Goal: Information Seeking & Learning: Learn about a topic

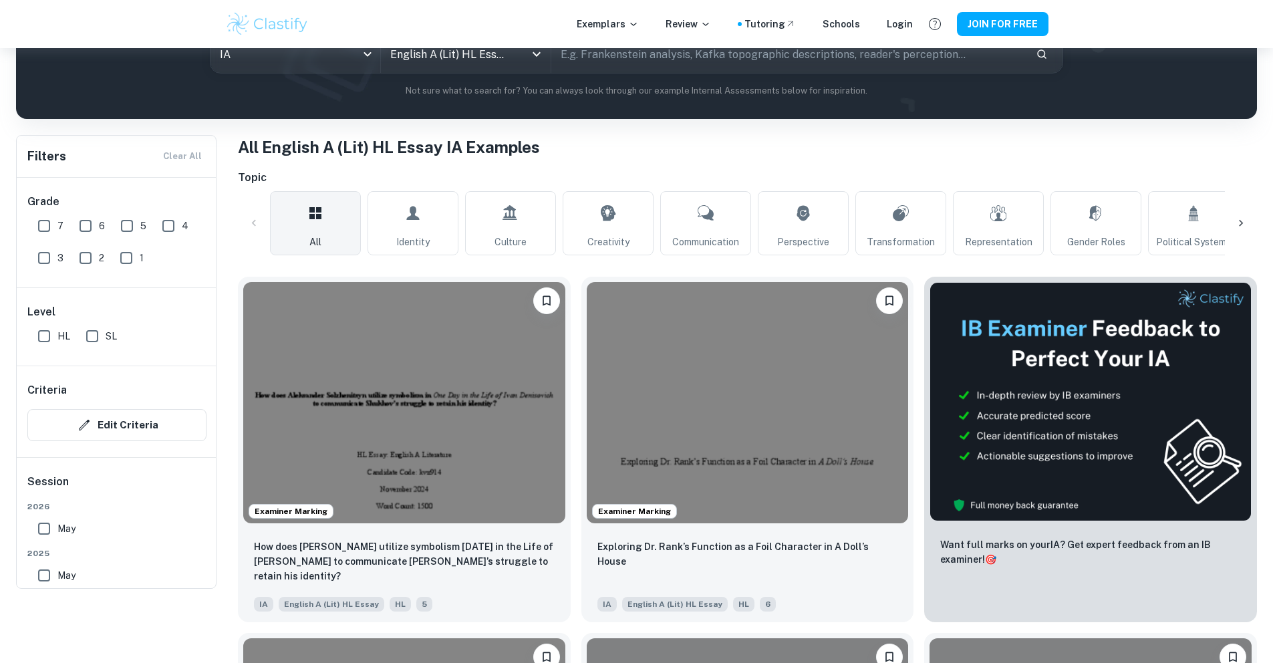
scroll to position [293, 0]
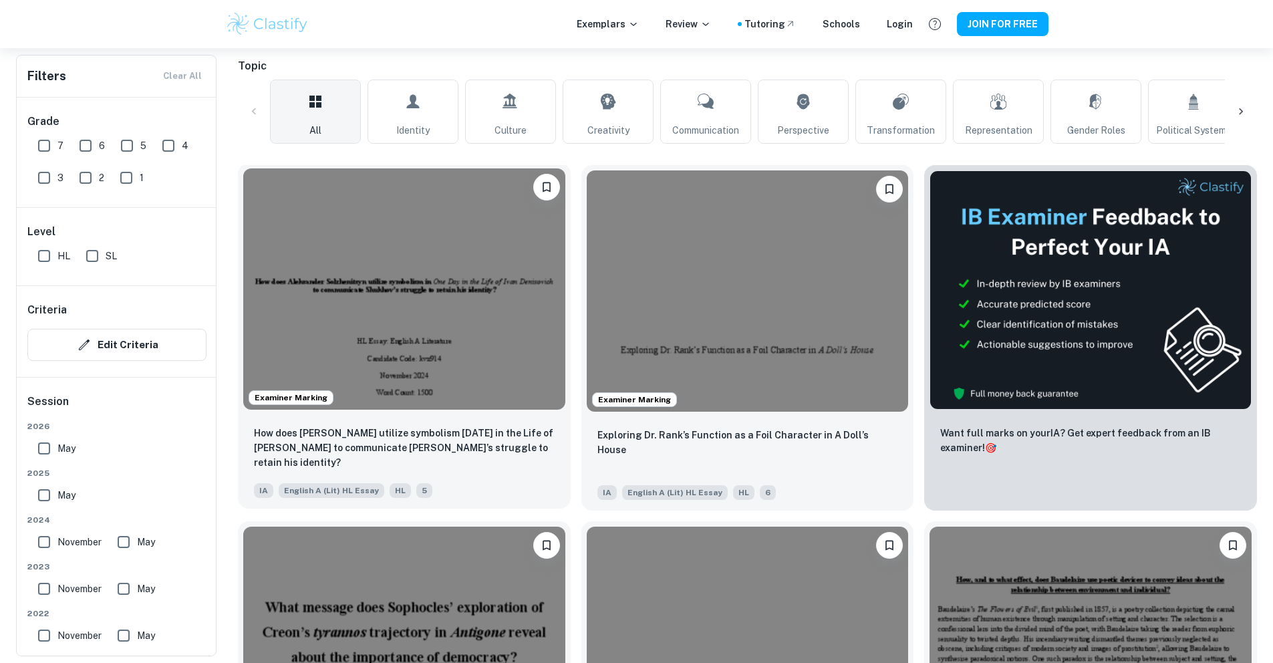
click at [411, 263] on img at bounding box center [404, 288] width 322 height 241
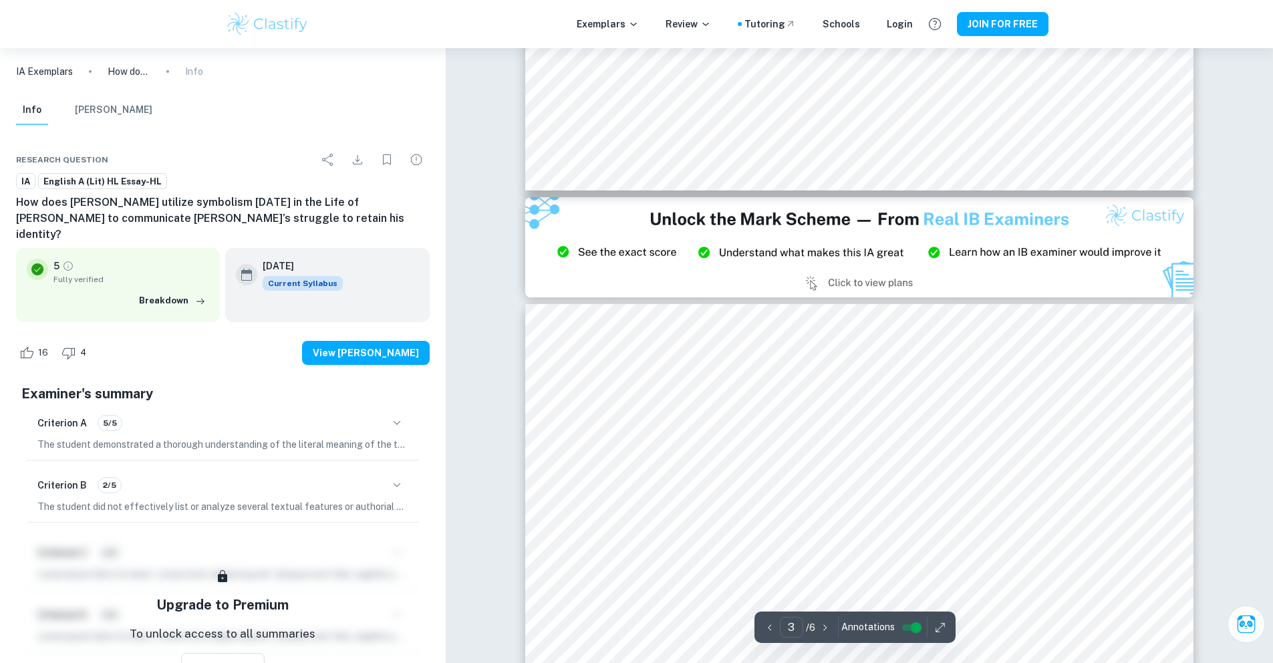
type input "2"
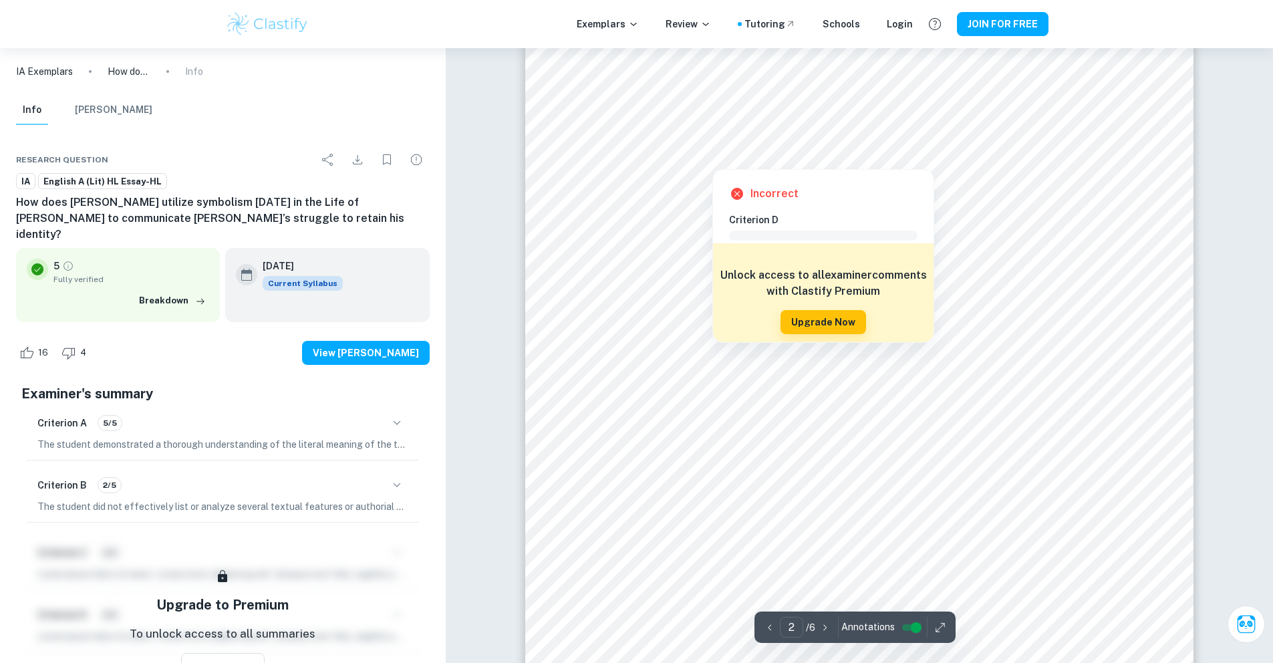
scroll to position [1266, 0]
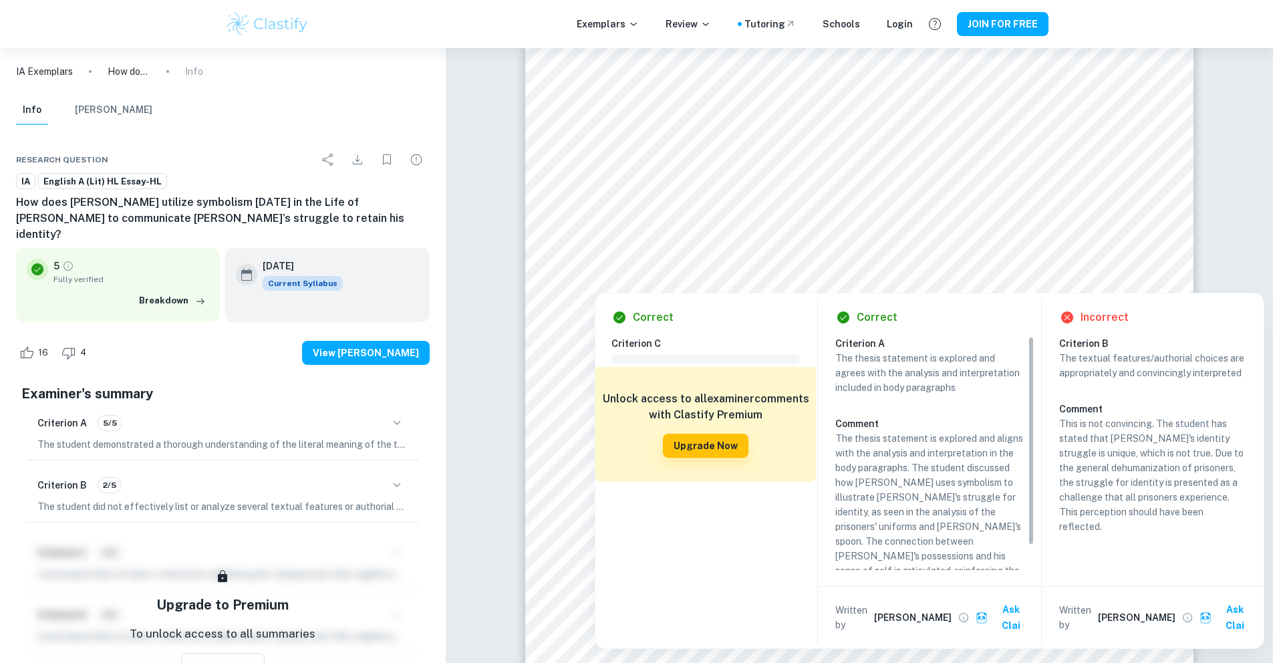
drag, startPoint x: 849, startPoint y: 254, endPoint x: 694, endPoint y: 253, distance: 155.1
click at [694, 253] on div at bounding box center [859, 261] width 507 height 29
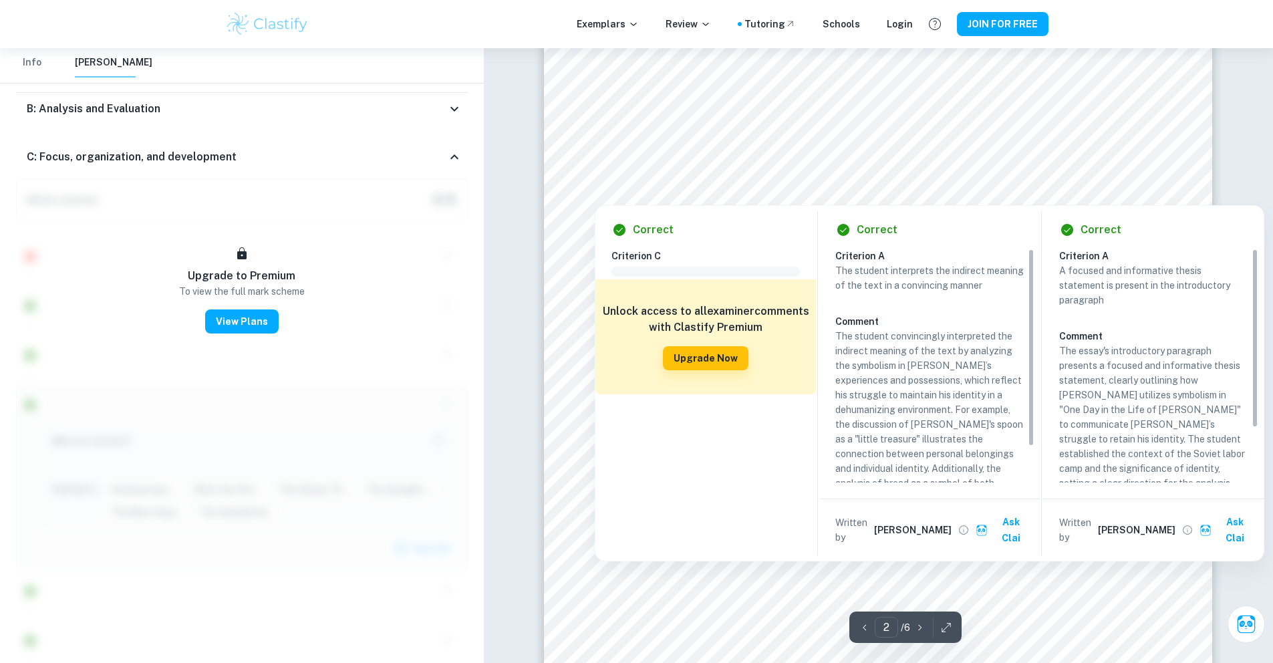
scroll to position [1100, 0]
